Goal: Task Accomplishment & Management: Manage account settings

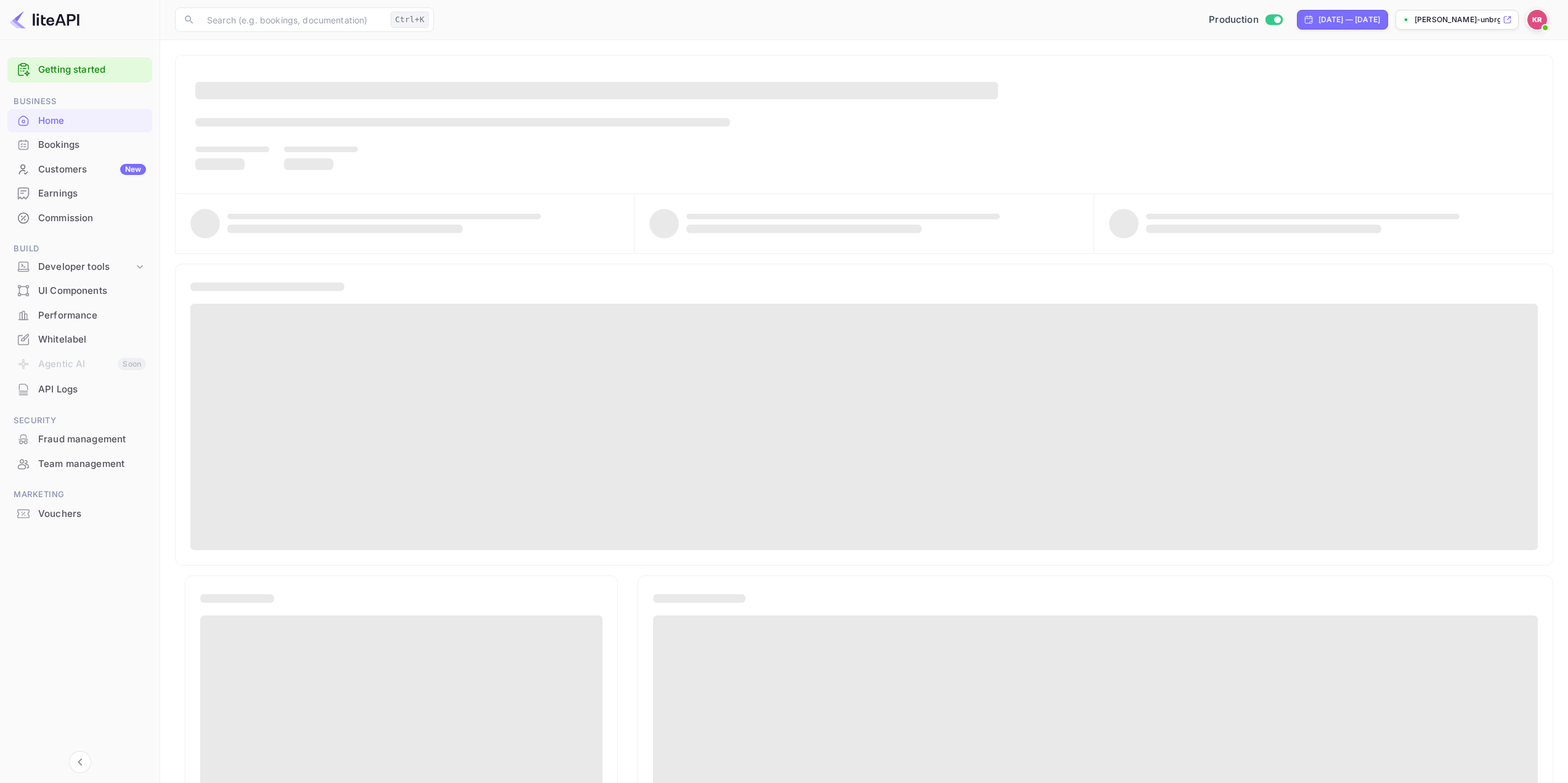
click at [70, 145] on div "Bookings" at bounding box center [92, 145] width 108 height 14
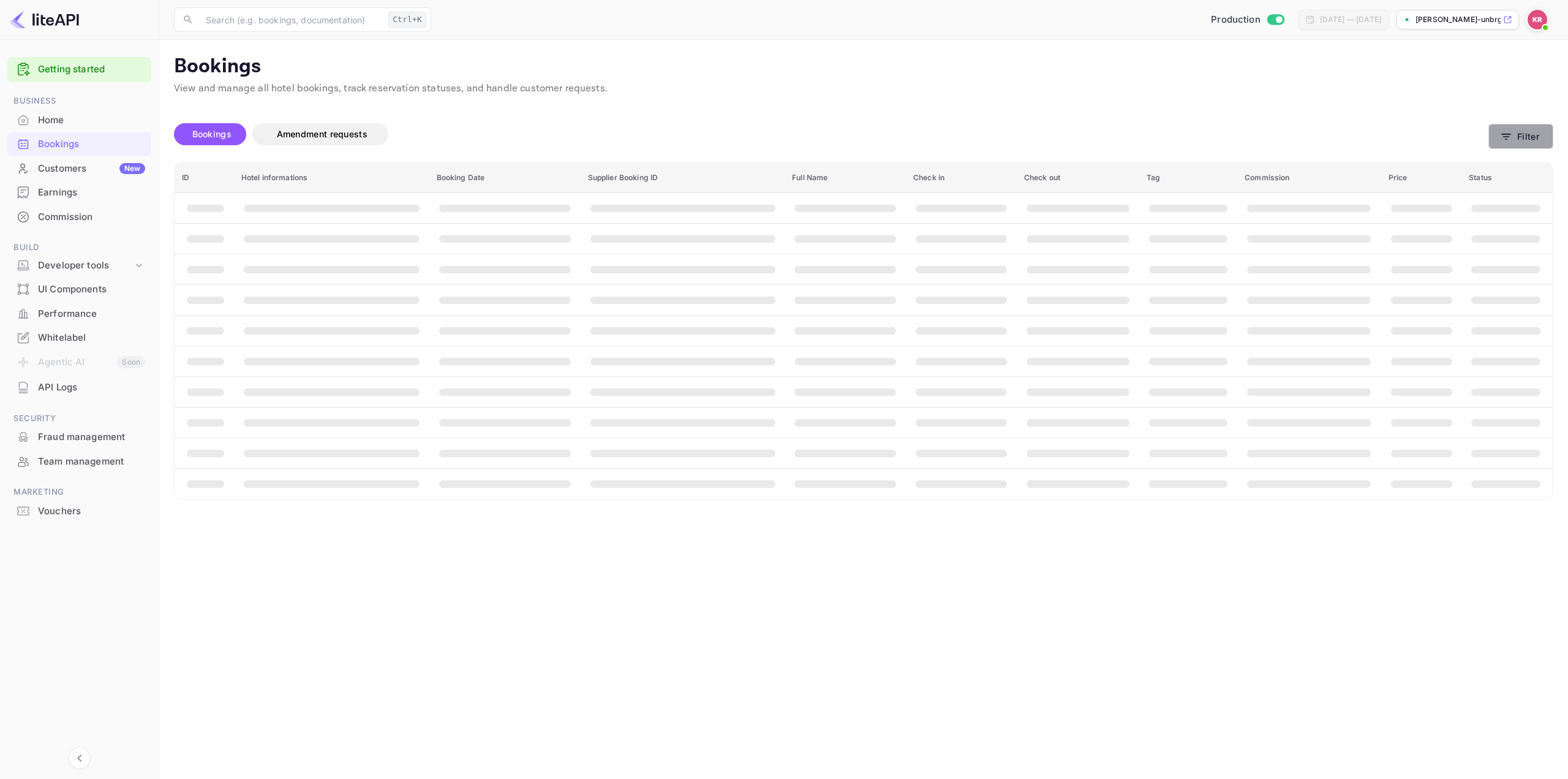
click at [1511, 141] on icon "button" at bounding box center [1506, 136] width 12 height 12
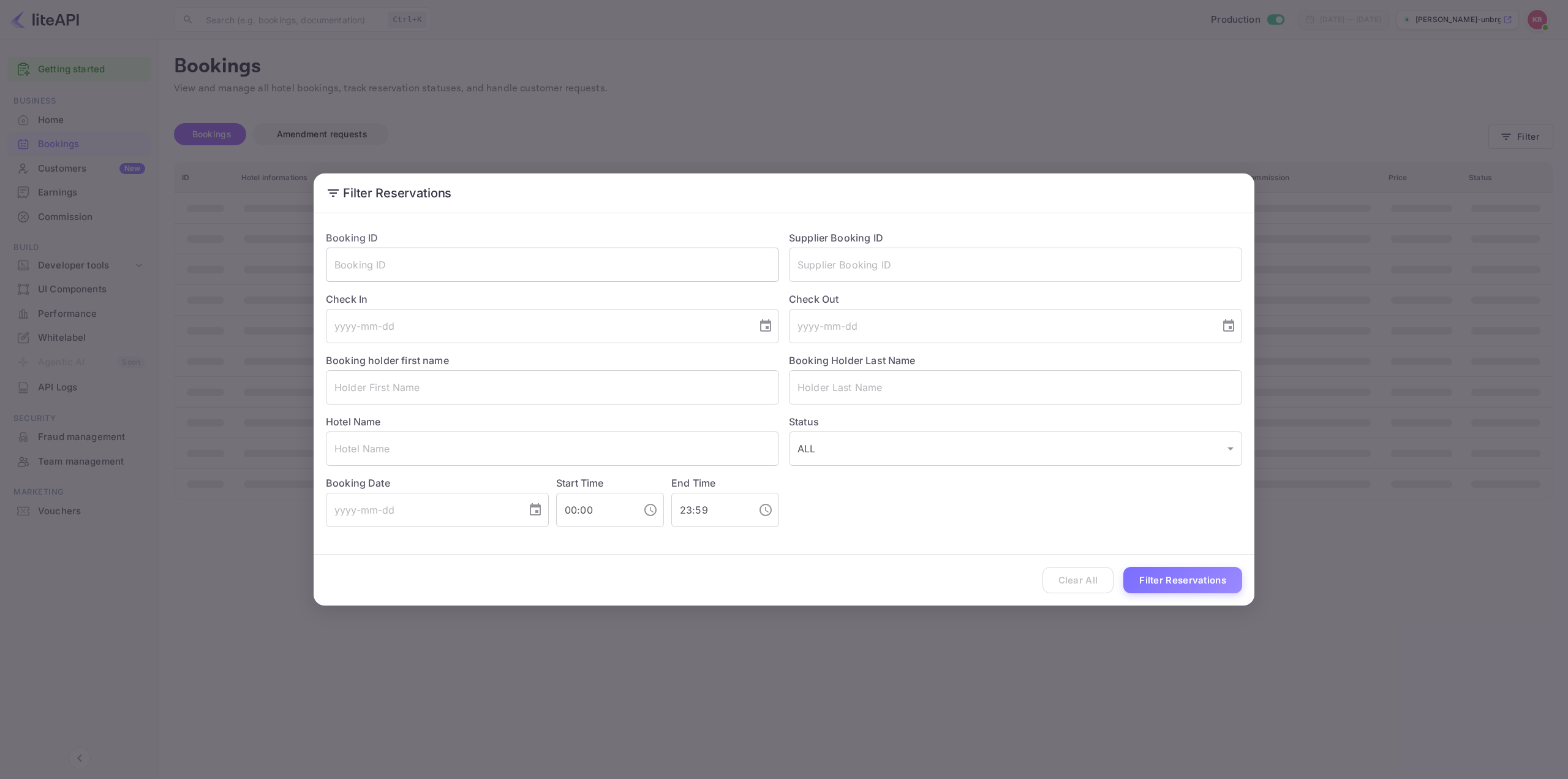
click at [385, 273] on input "text" at bounding box center [552, 265] width 453 height 34
paste input "cEtTHe24q"
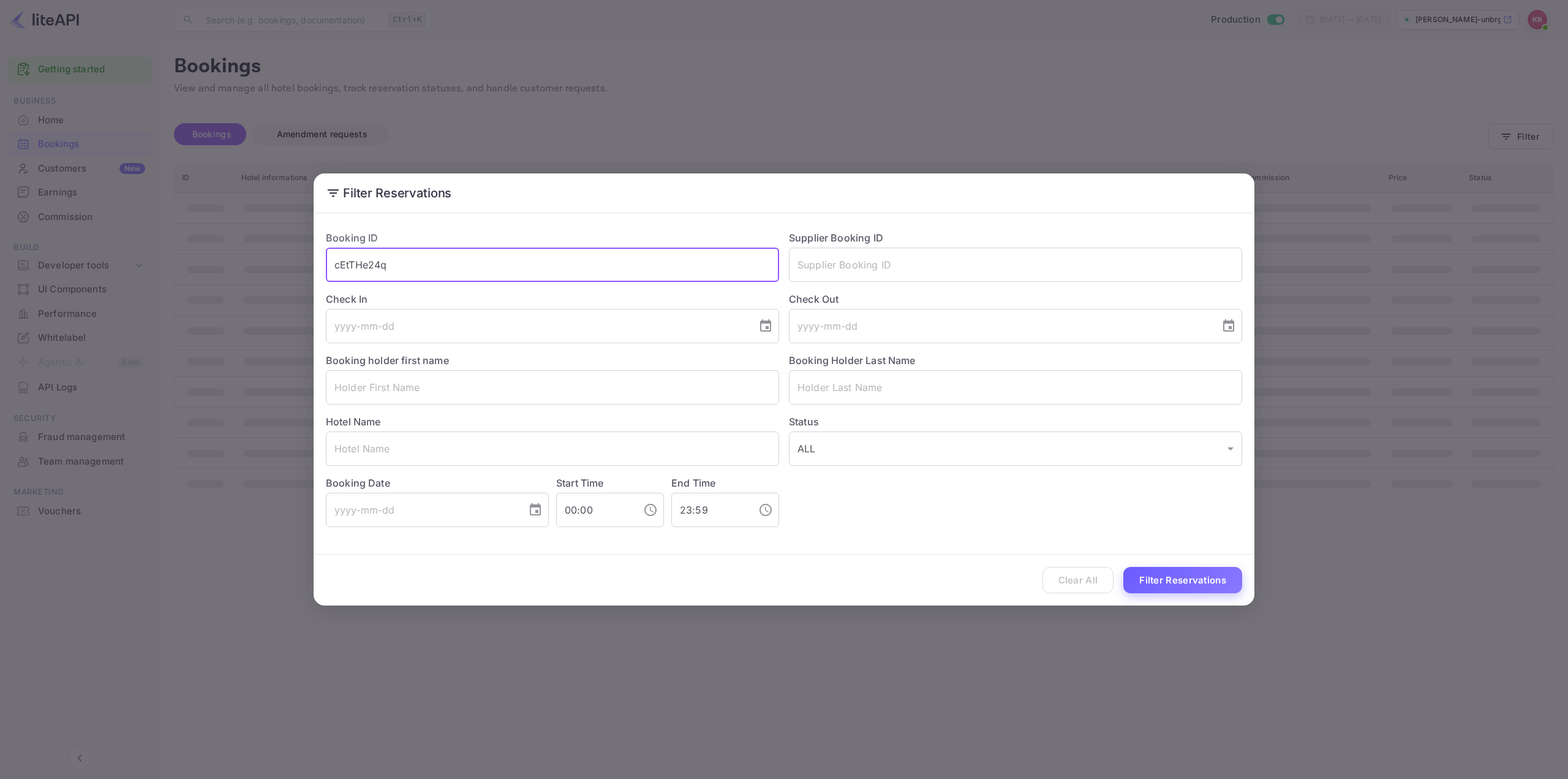
type input "cEtTHe24q"
click at [1200, 584] on button "Filter Reservations" at bounding box center [1182, 579] width 119 height 26
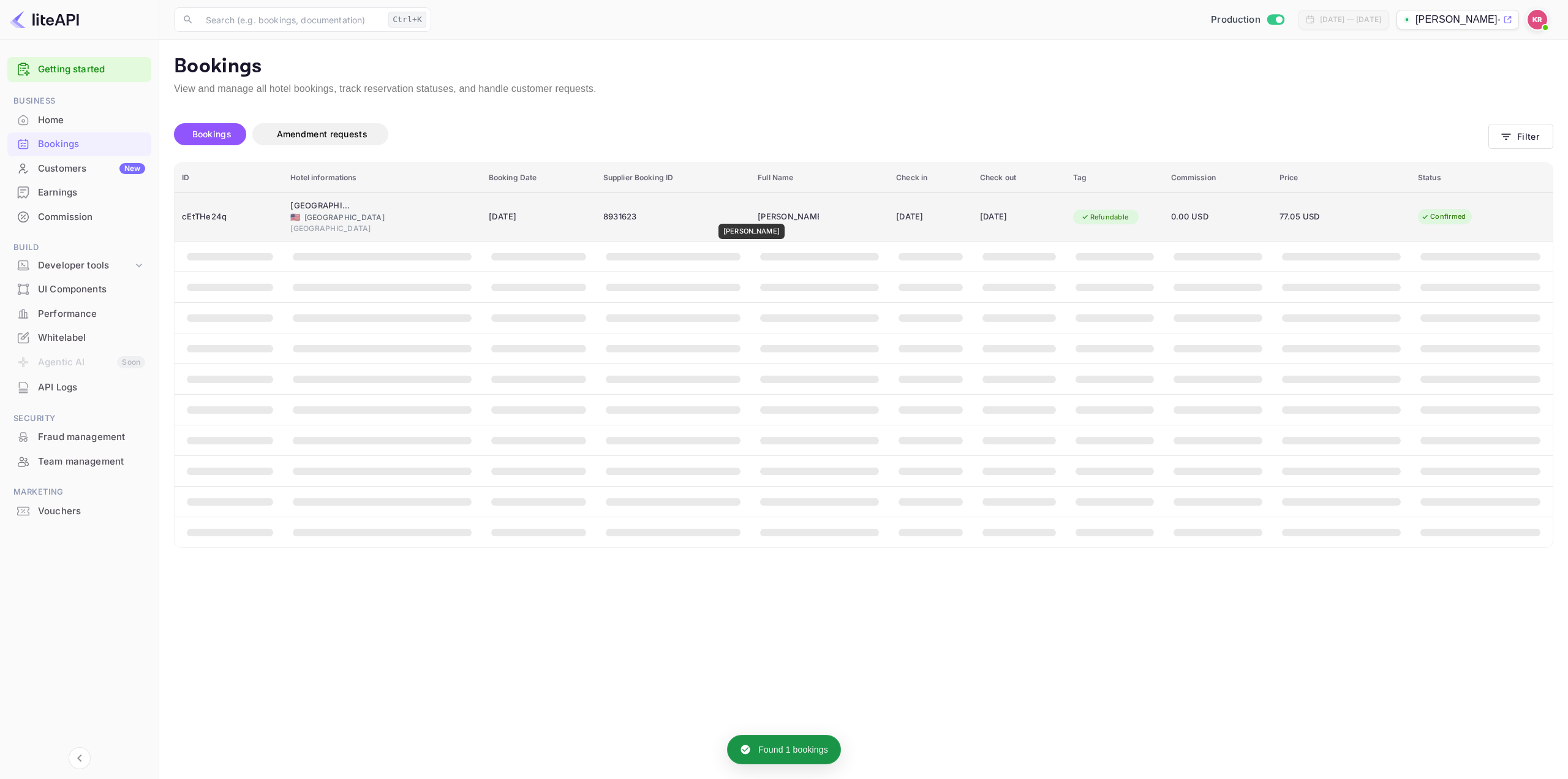
click at [758, 215] on div "[PERSON_NAME]" at bounding box center [788, 217] width 61 height 20
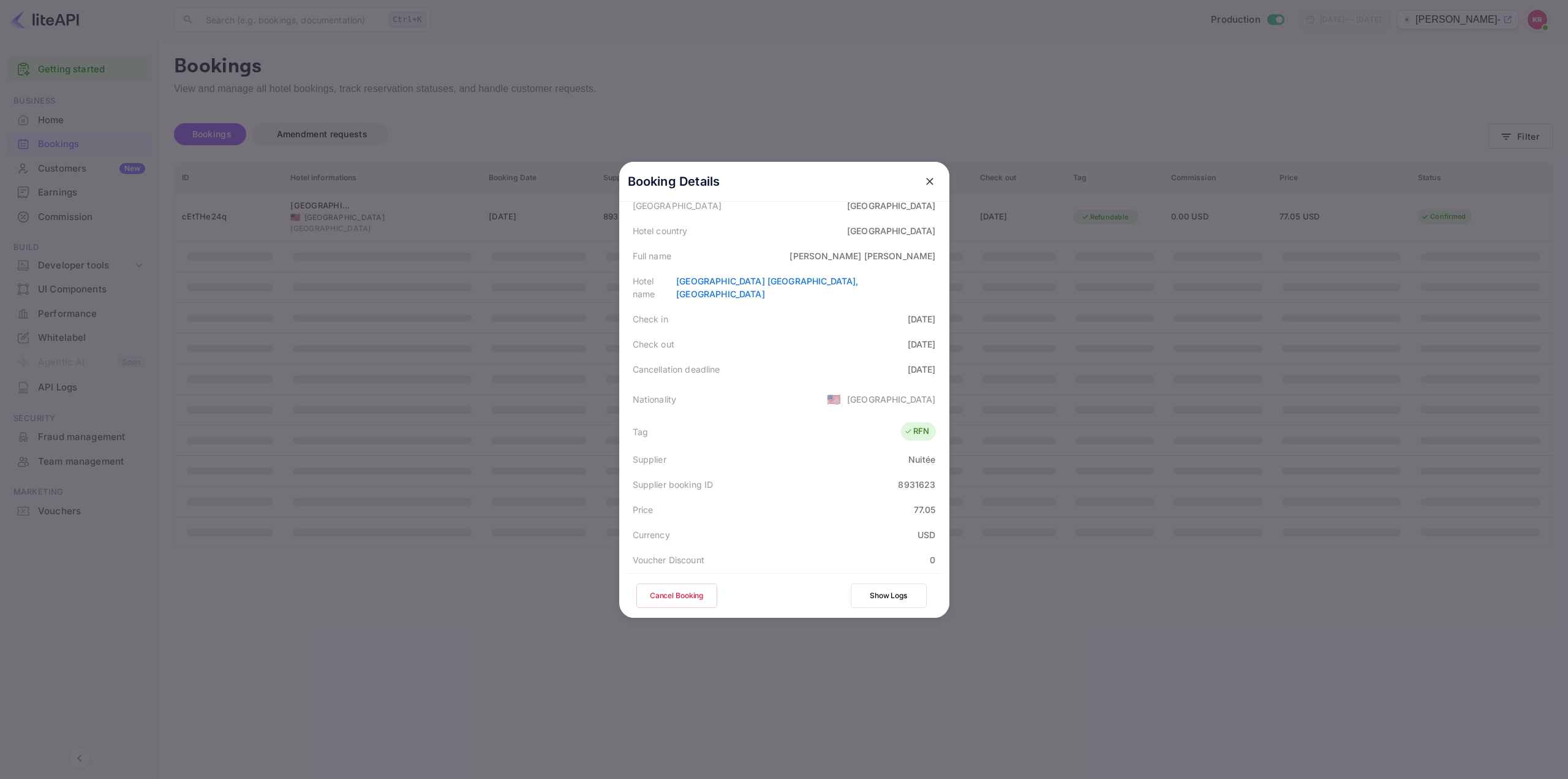
scroll to position [184, 0]
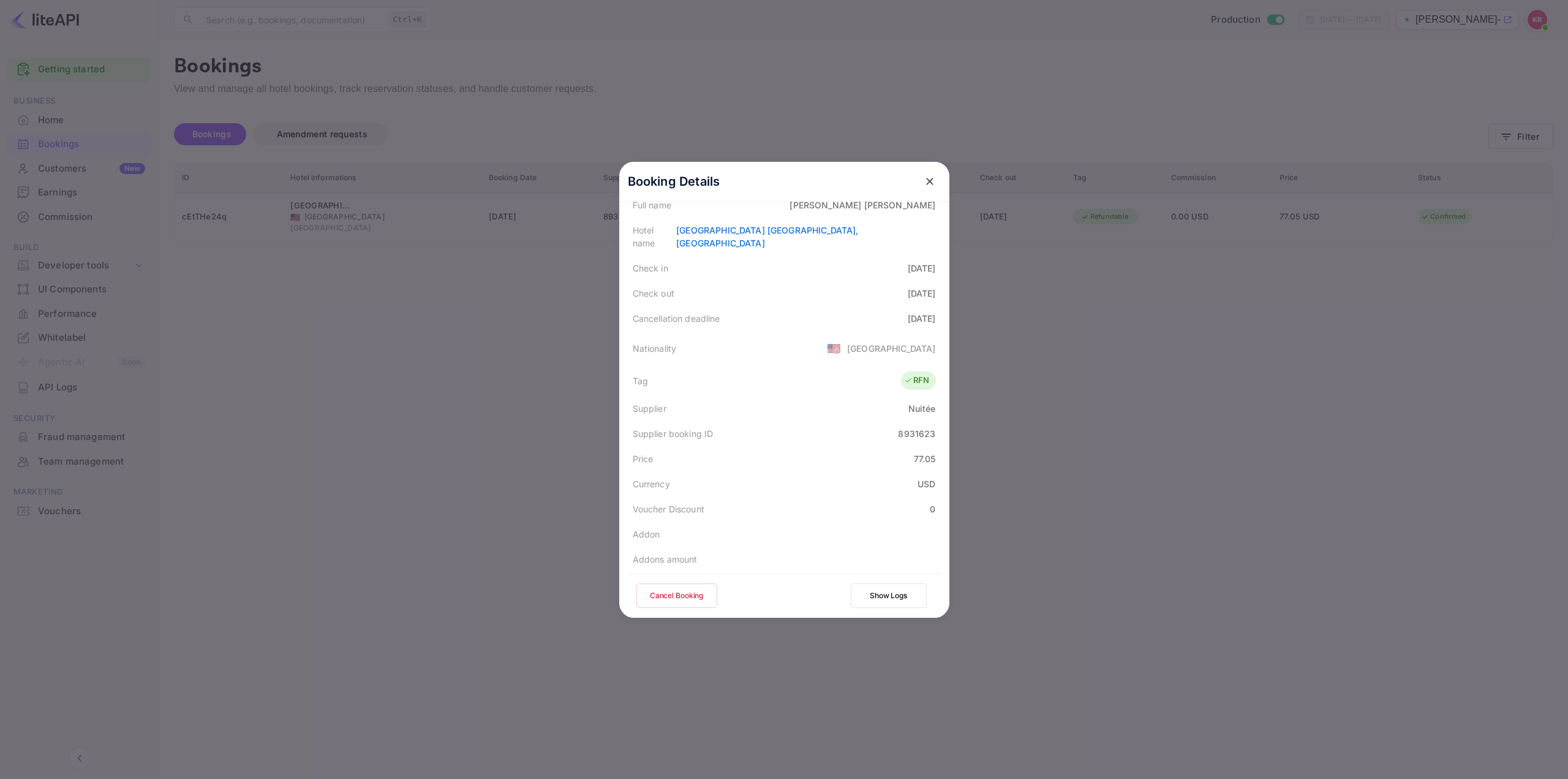
click at [686, 594] on button "Cancel Booking" at bounding box center [676, 595] width 81 height 25
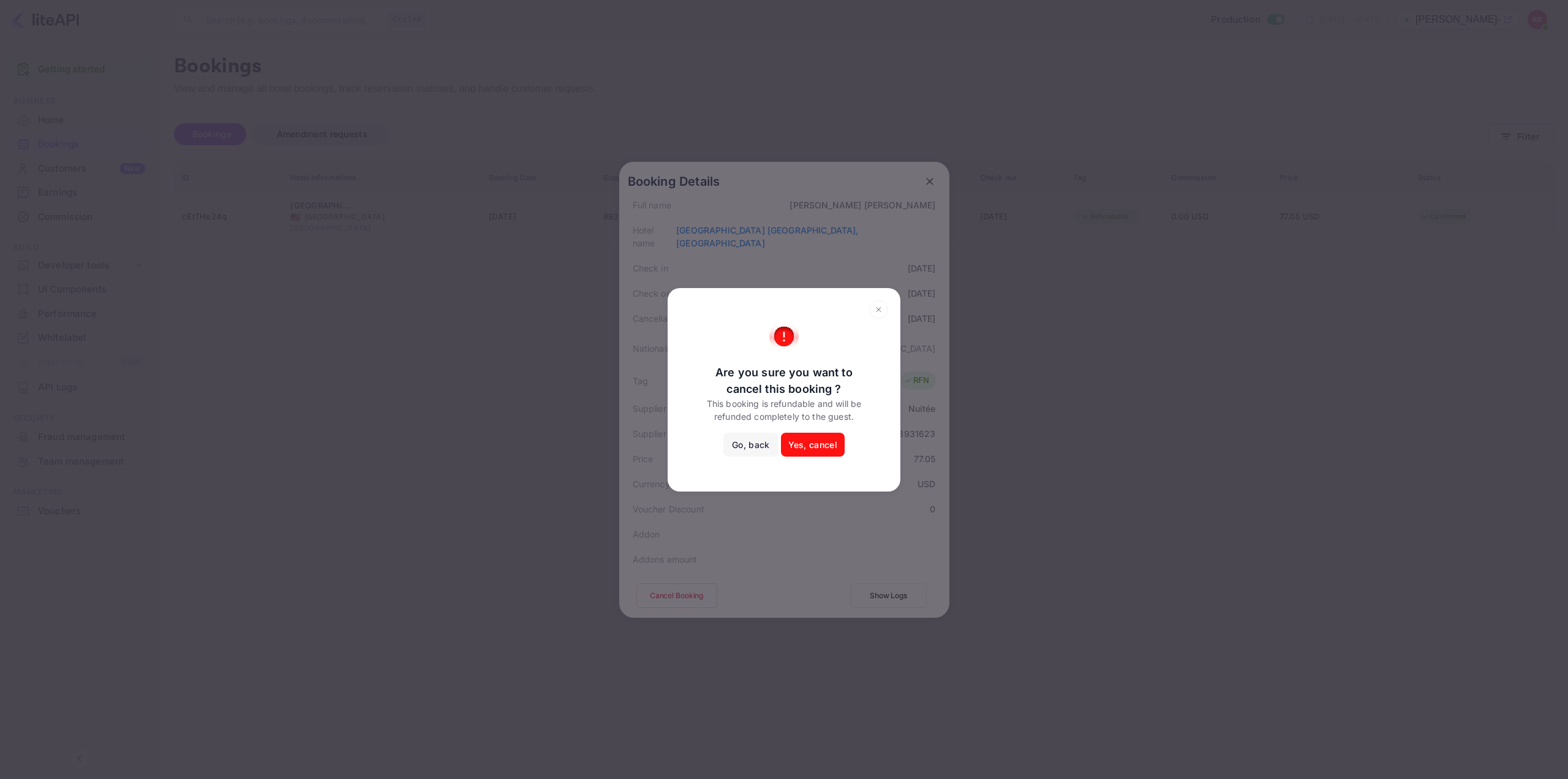
click at [817, 444] on button "Yes, cancel" at bounding box center [813, 445] width 64 height 25
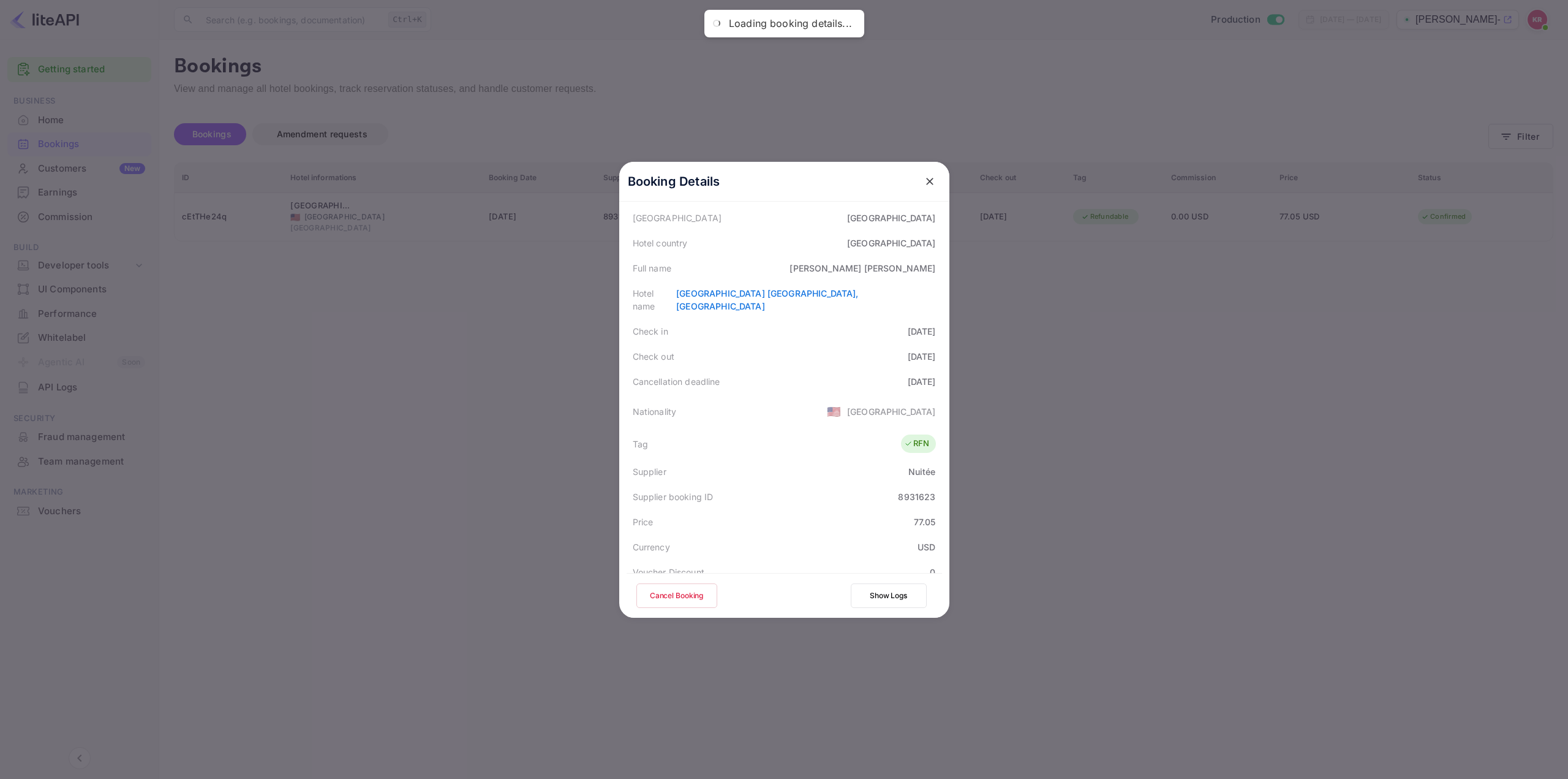
scroll to position [61, 0]
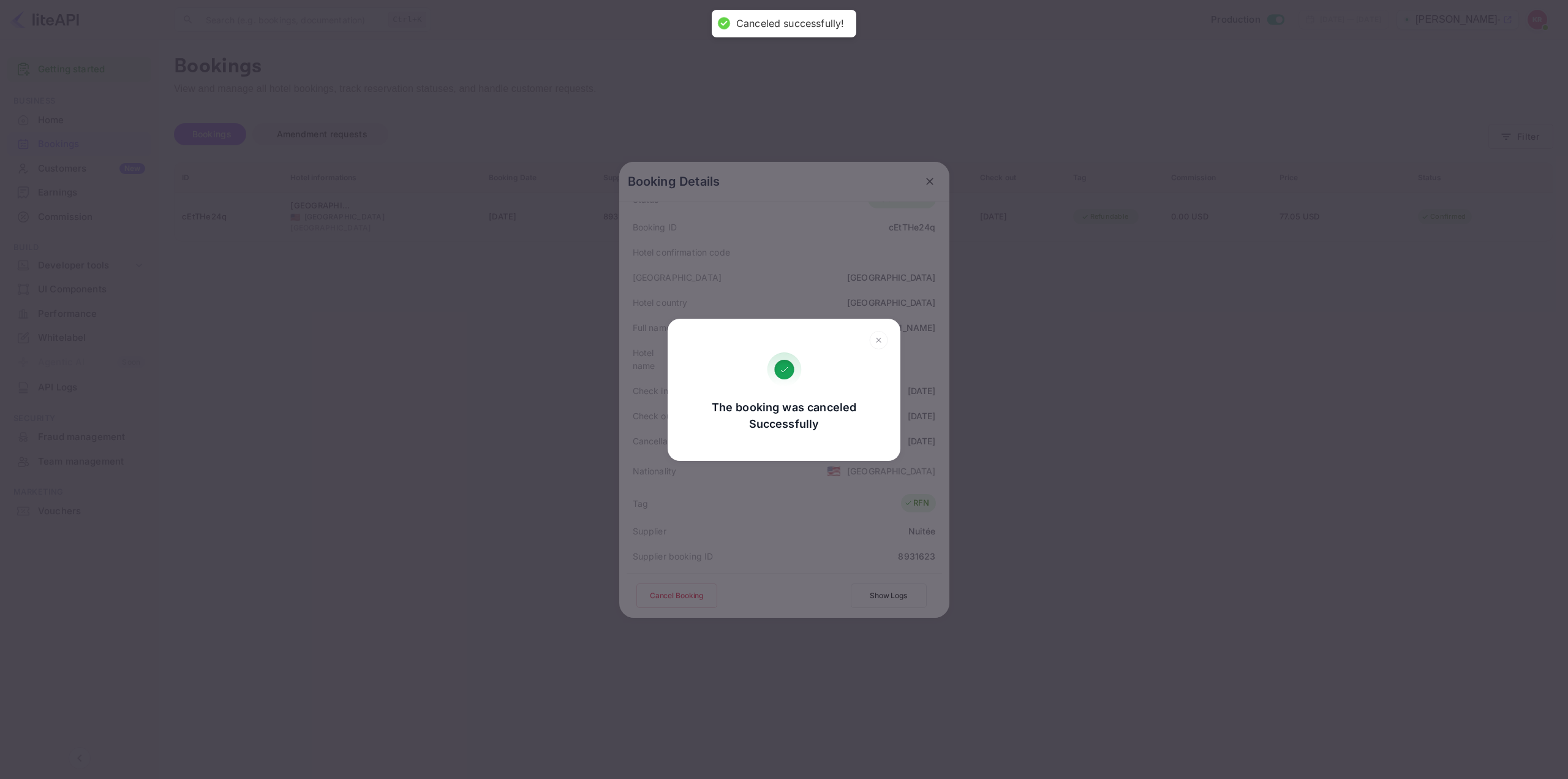
click at [1184, 481] on div "The booking was canceled Successfully Go, back Yes, cancel" at bounding box center [784, 389] width 1568 height 779
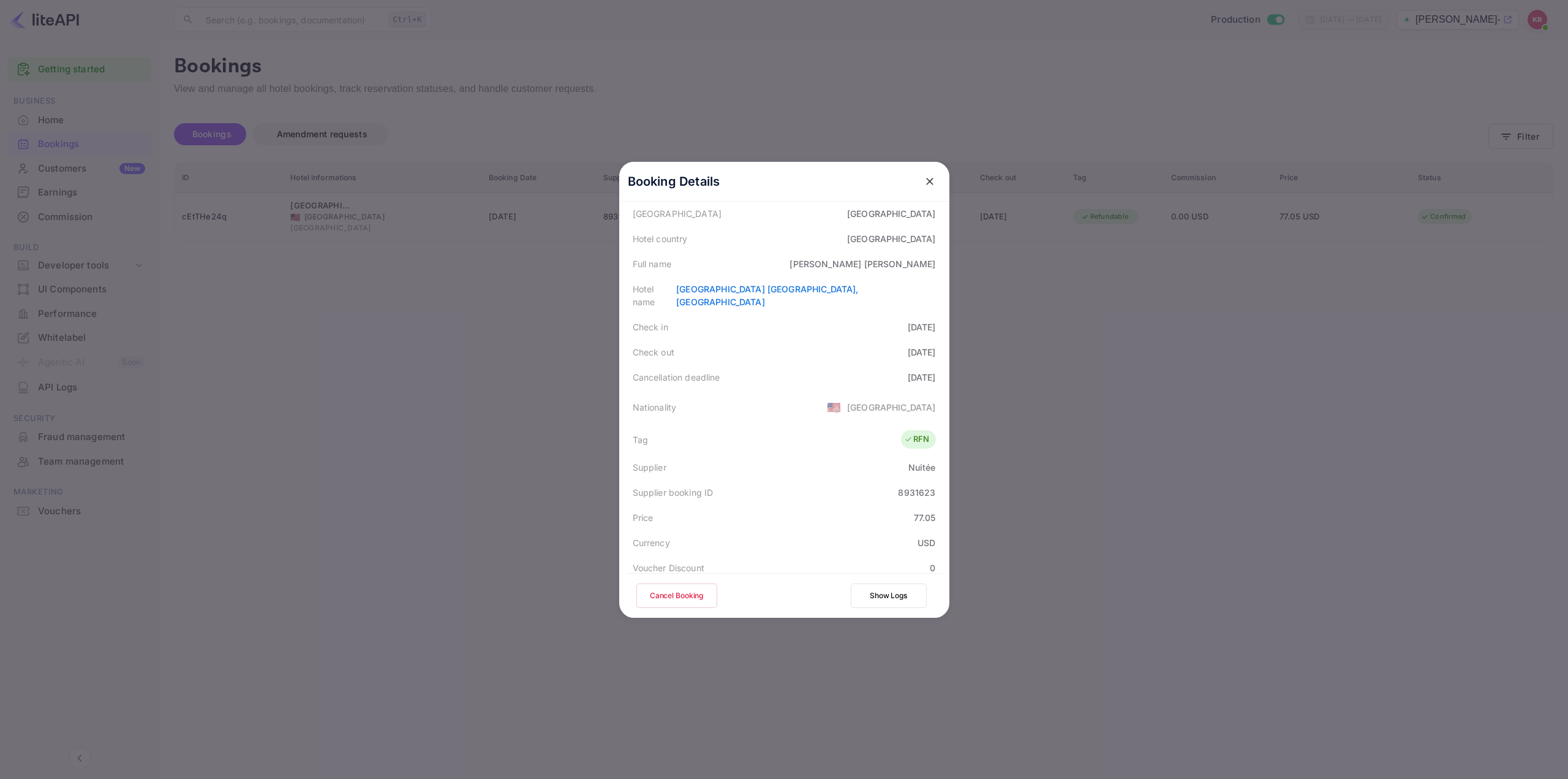
scroll to position [0, 0]
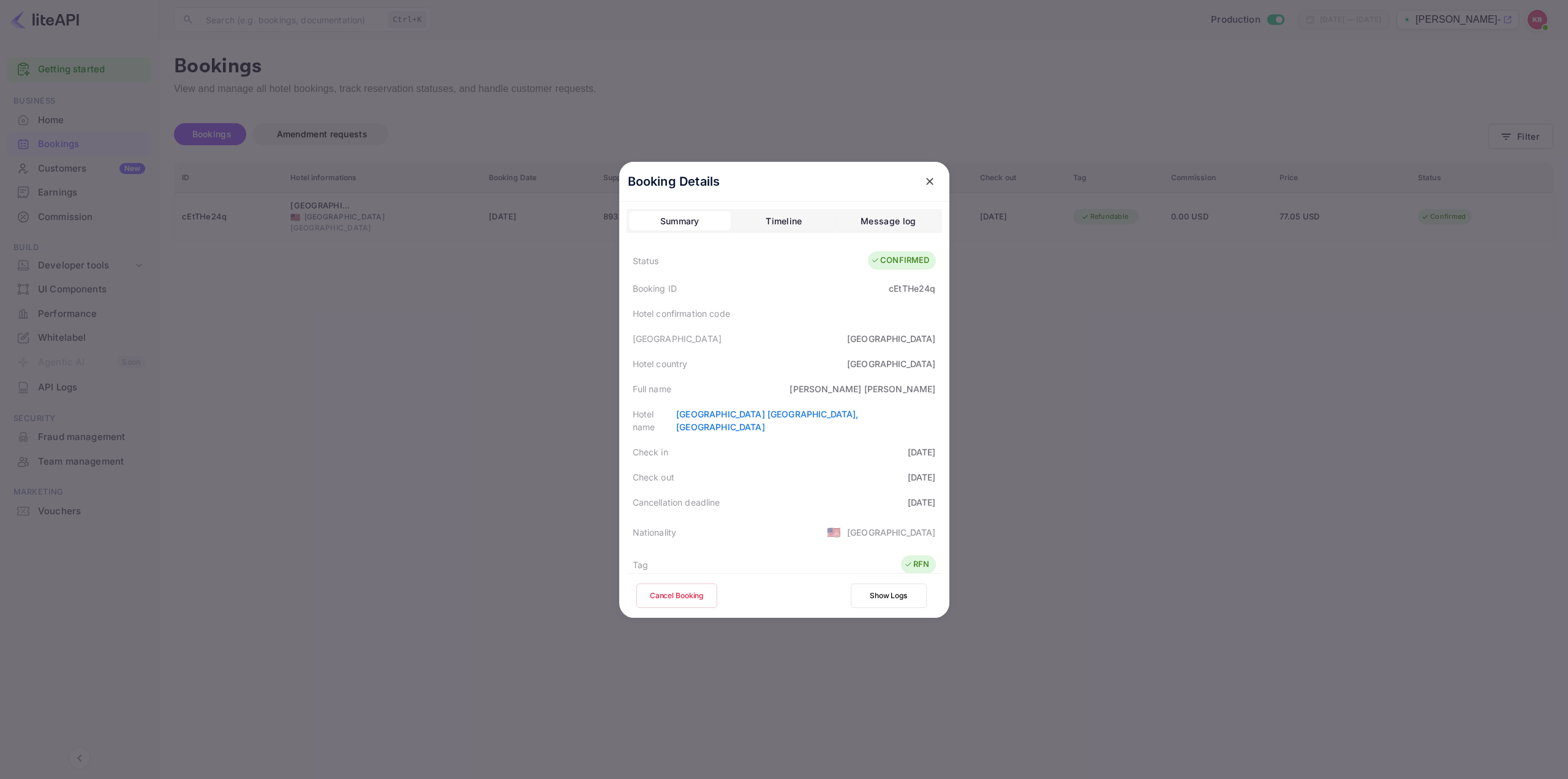
click at [931, 182] on icon "close" at bounding box center [929, 181] width 12 height 12
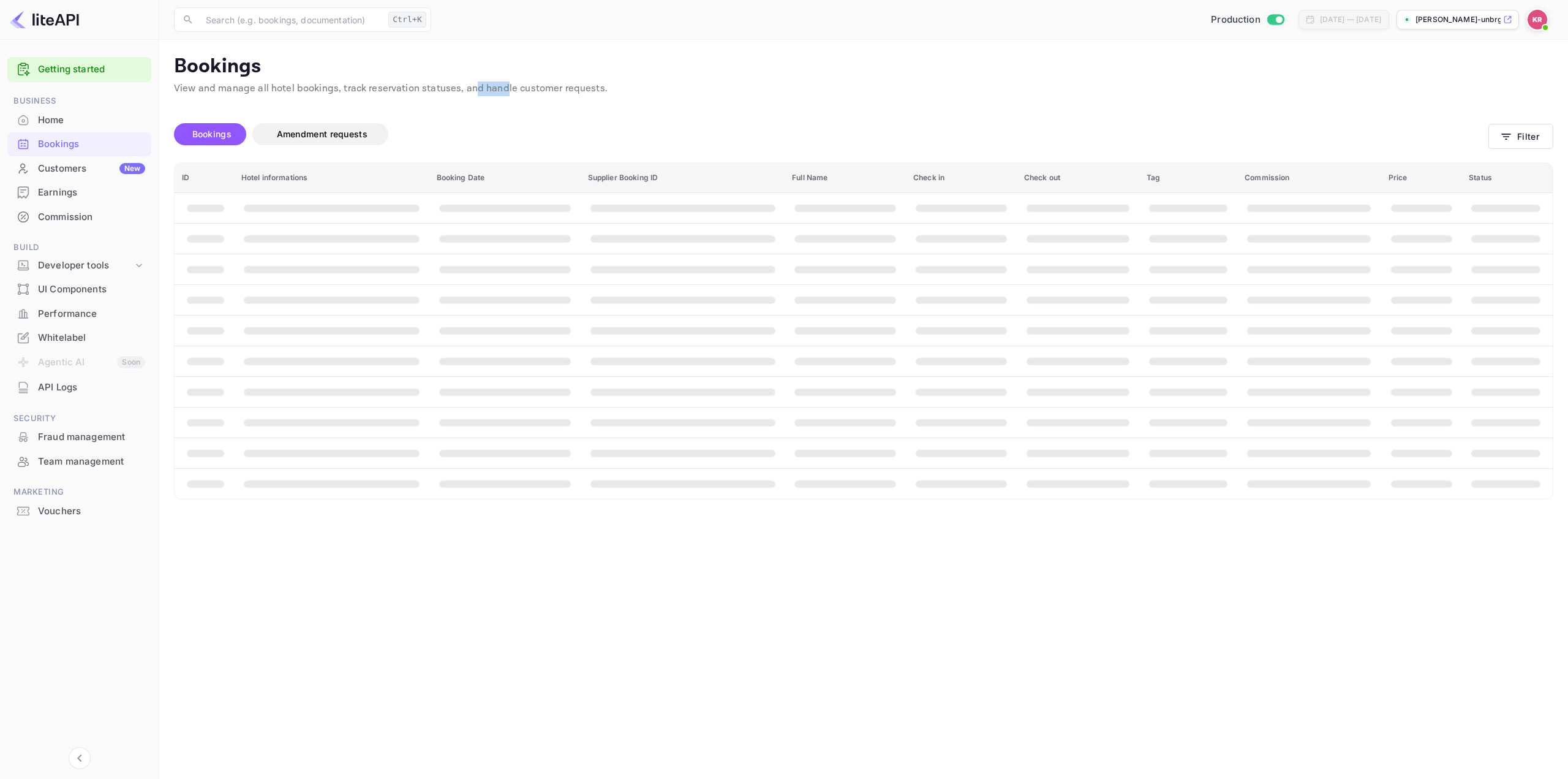
drag, startPoint x: 470, startPoint y: 87, endPoint x: 631, endPoint y: 87, distance: 161.0
click at [622, 87] on p "View and manage all hotel bookings, track reservation statuses, and handle cust…" at bounding box center [864, 88] width 1379 height 15
click at [671, 86] on p "View and manage all hotel bookings, track reservation statuses, and handle cust…" at bounding box center [864, 88] width 1379 height 15
click at [1513, 141] on button "Filter" at bounding box center [1521, 137] width 65 height 25
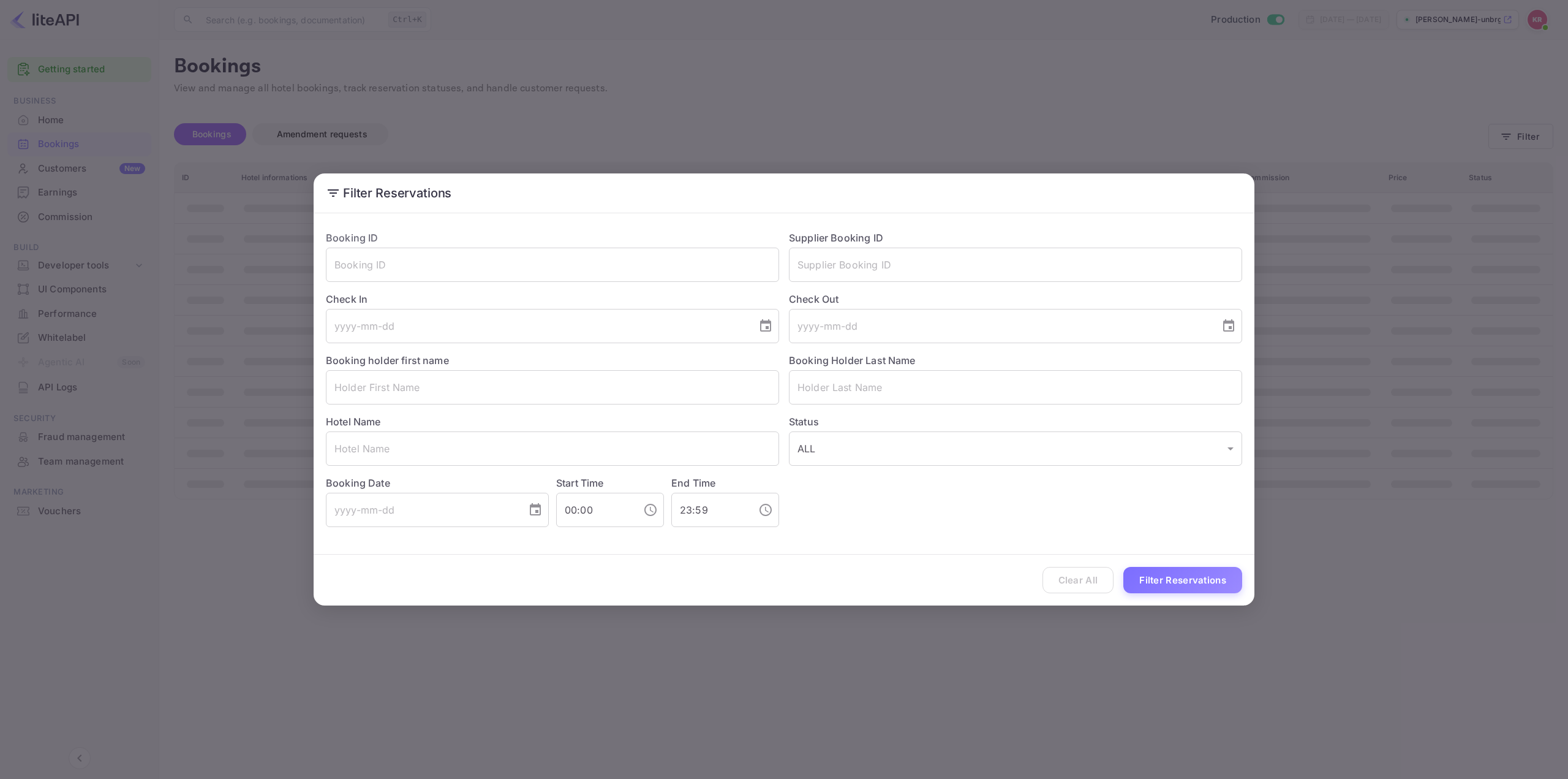
click at [491, 244] on div "Booking ID ​" at bounding box center [547, 251] width 463 height 61
click at [455, 261] on input "text" at bounding box center [552, 265] width 453 height 34
paste input "cEtTHe24q"
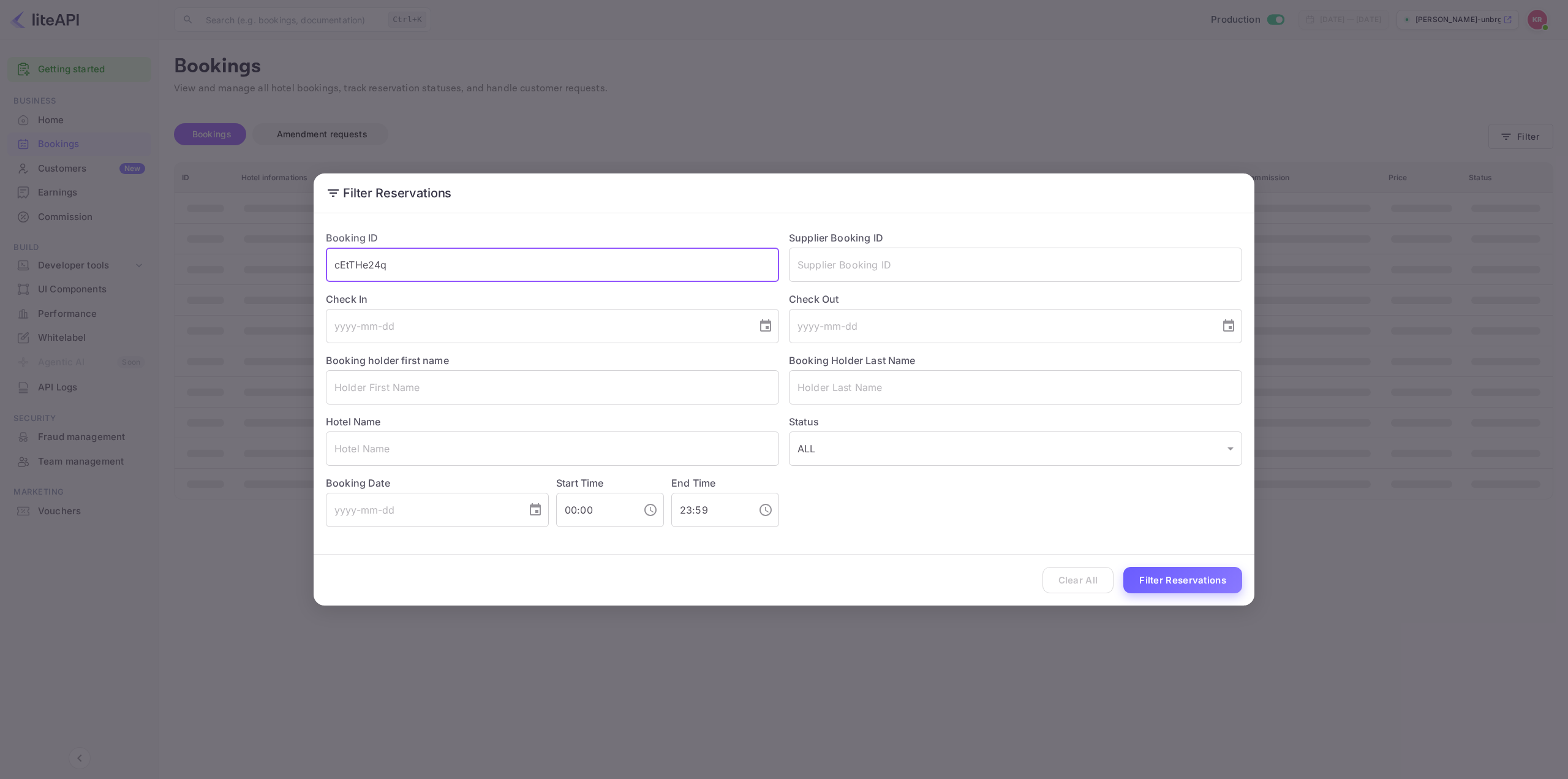
type input "cEtTHe24q"
click at [1205, 586] on button "Filter Reservations" at bounding box center [1182, 579] width 119 height 26
click at [461, 258] on input "cEtTHe24q" at bounding box center [552, 265] width 453 height 34
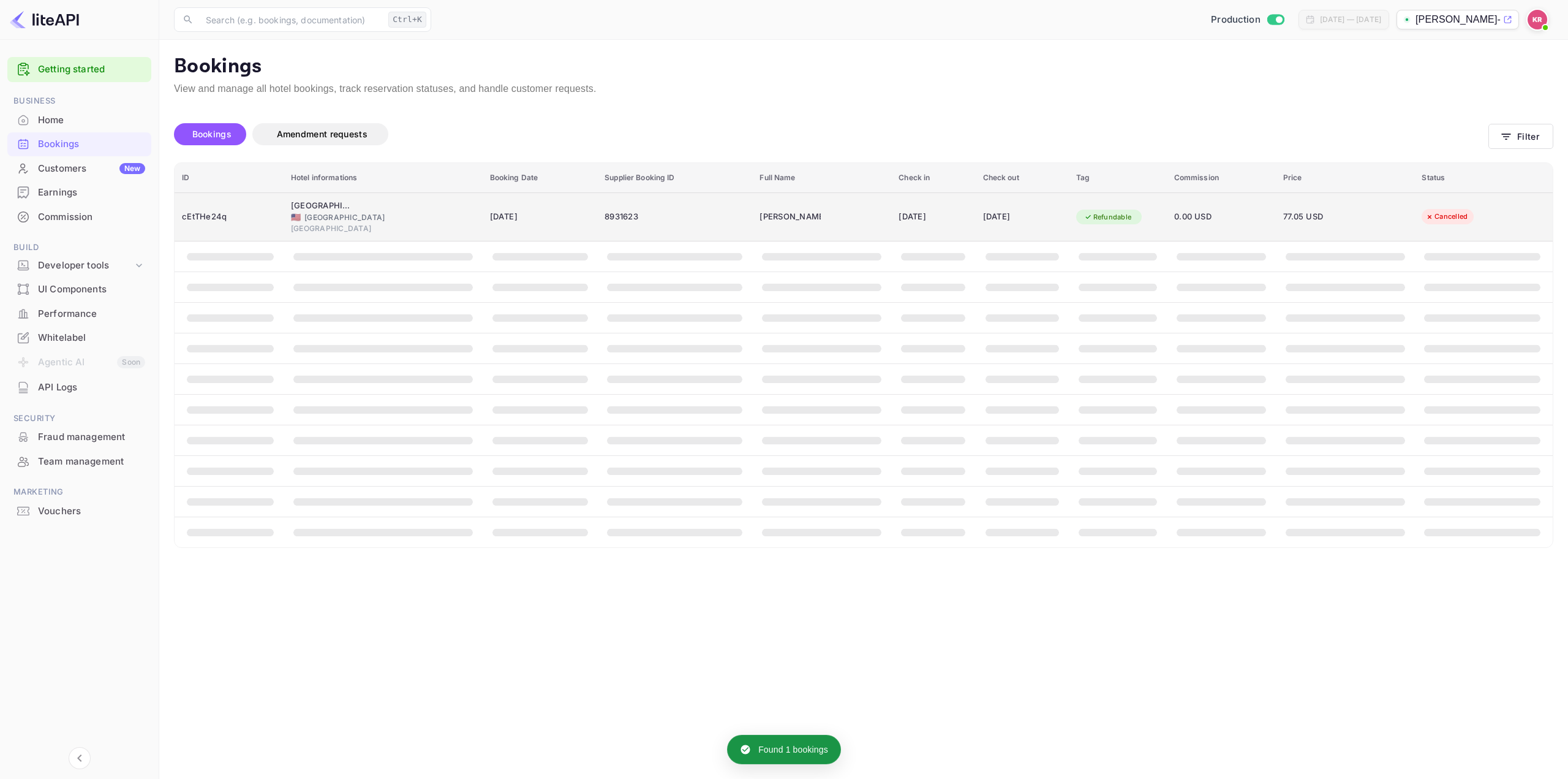
click at [804, 230] on td "[PERSON_NAME]" at bounding box center [821, 217] width 139 height 49
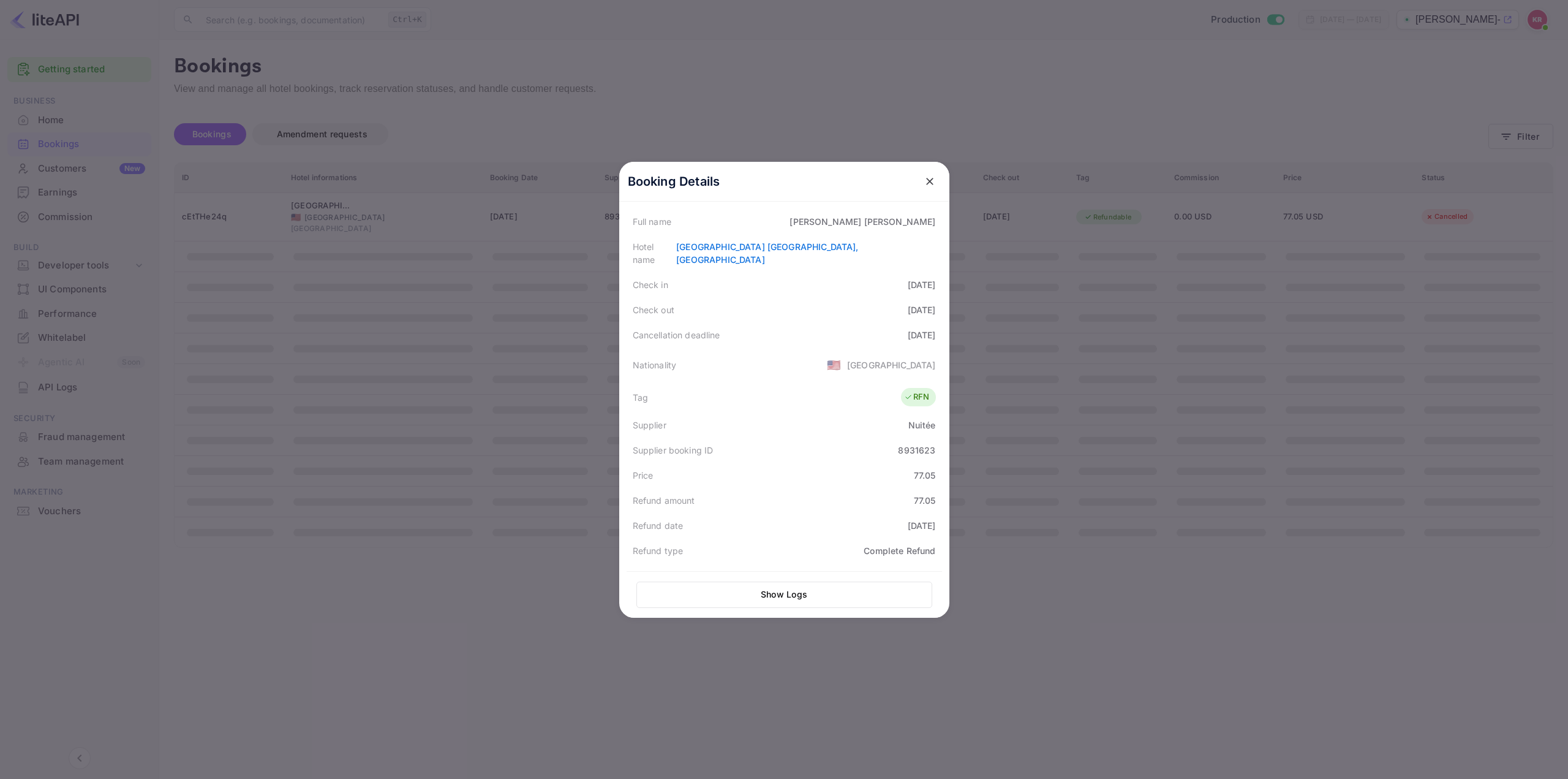
scroll to position [169, 0]
click at [1016, 640] on div at bounding box center [784, 389] width 1568 height 779
